Goal: Find specific page/section: Find specific page/section

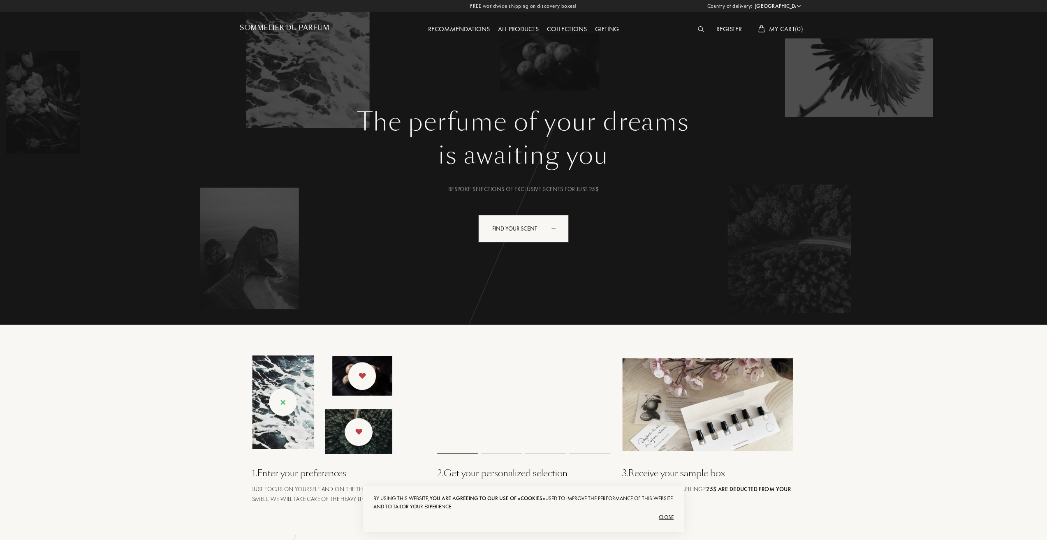
select select "US"
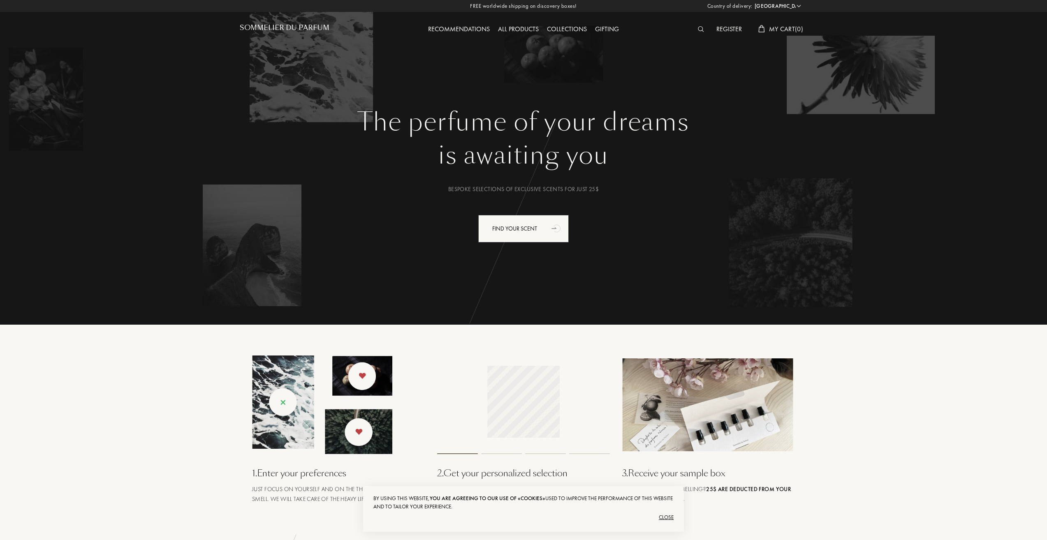
drag, startPoint x: 688, startPoint y: 30, endPoint x: 695, endPoint y: 30, distance: 7.0
click at [690, 30] on div "Register My Cart ( 0 )" at bounding box center [736, 29] width 142 height 11
click at [700, 30] on img at bounding box center [701, 29] width 6 height 6
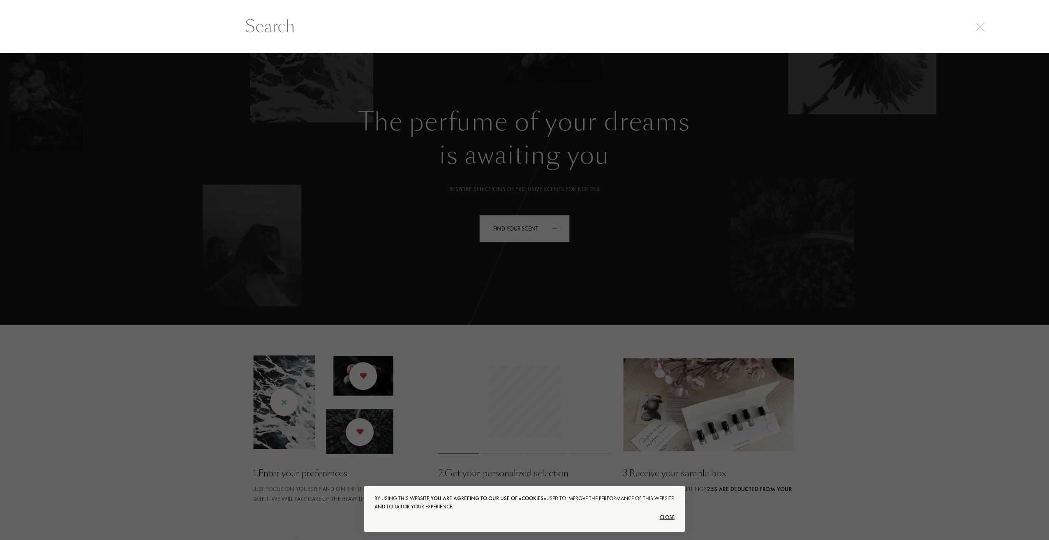
click at [679, 36] on input "text" at bounding box center [525, 26] width 592 height 25
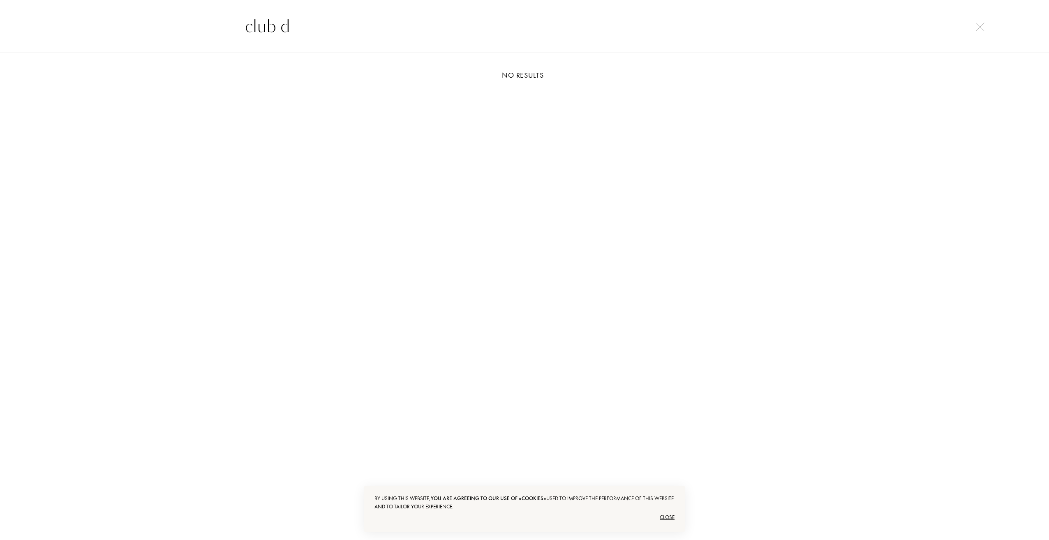
type input "club d"
click at [961, 95] on div "No results" at bounding box center [524, 305] width 1049 height 504
click at [984, 33] on div "club d" at bounding box center [524, 26] width 1049 height 53
click at [978, 26] on img at bounding box center [980, 27] width 9 height 9
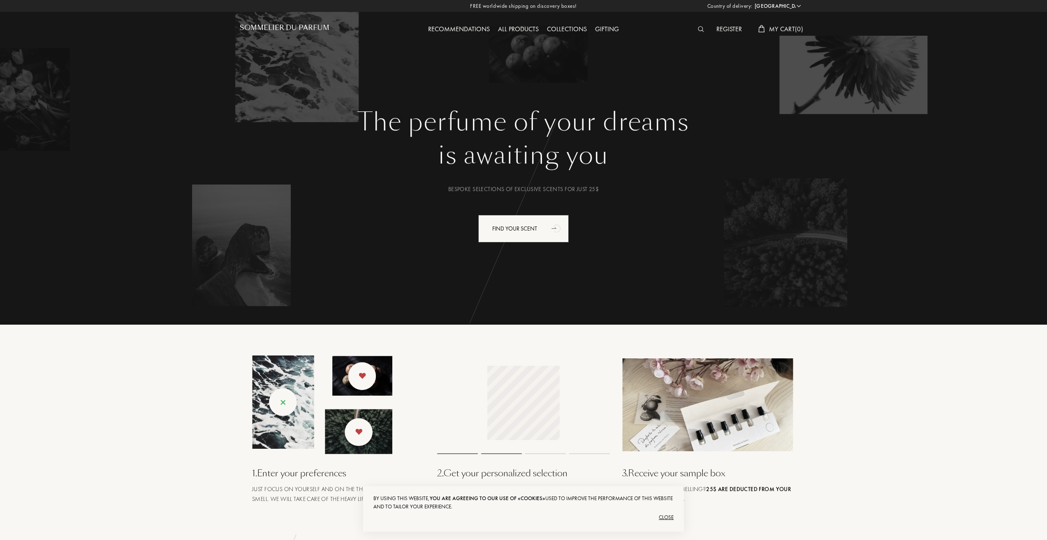
click at [315, 30] on h1 "Sommelier du Parfum" at bounding box center [285, 28] width 90 height 8
